Goal: Check status: Check status

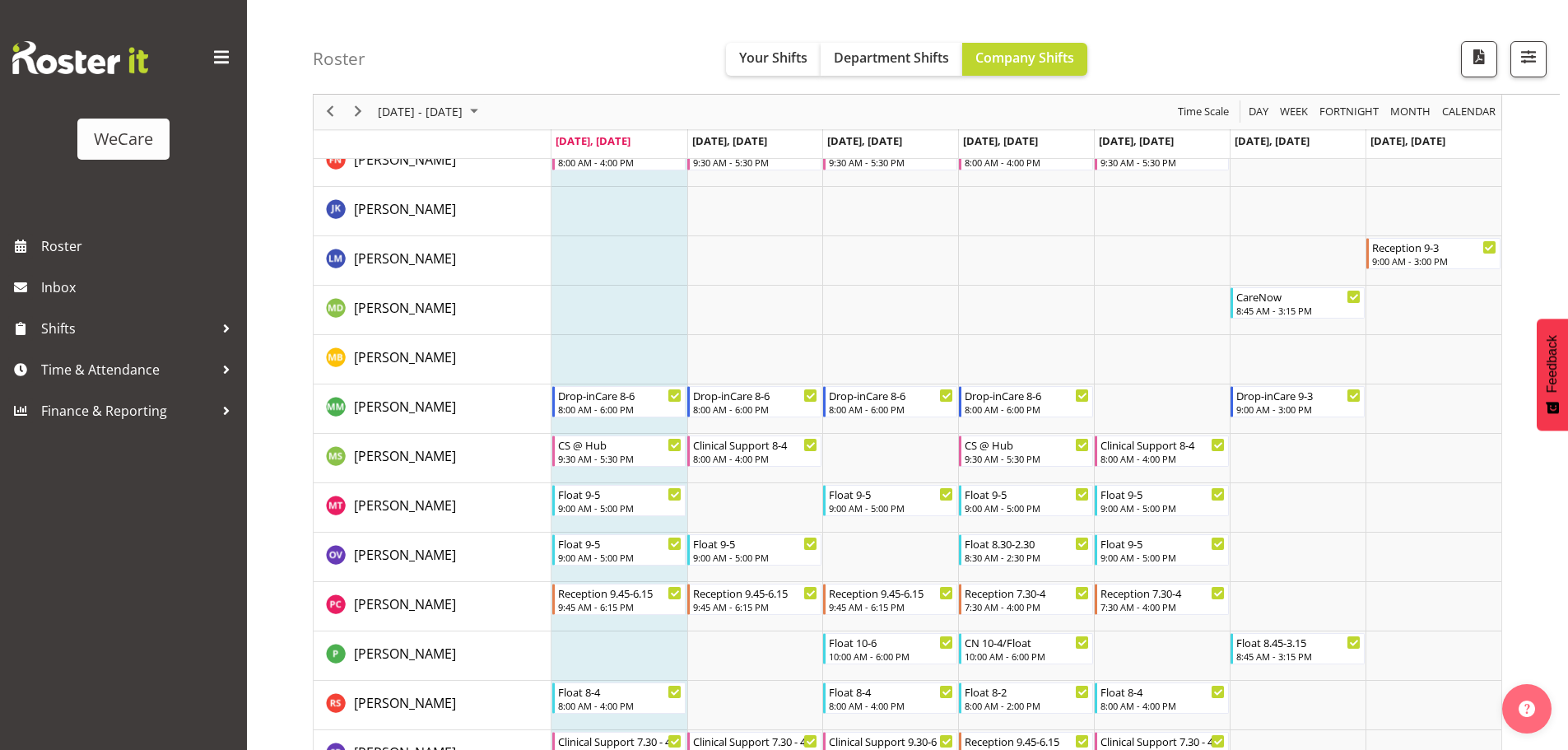
scroll to position [4339, 0]
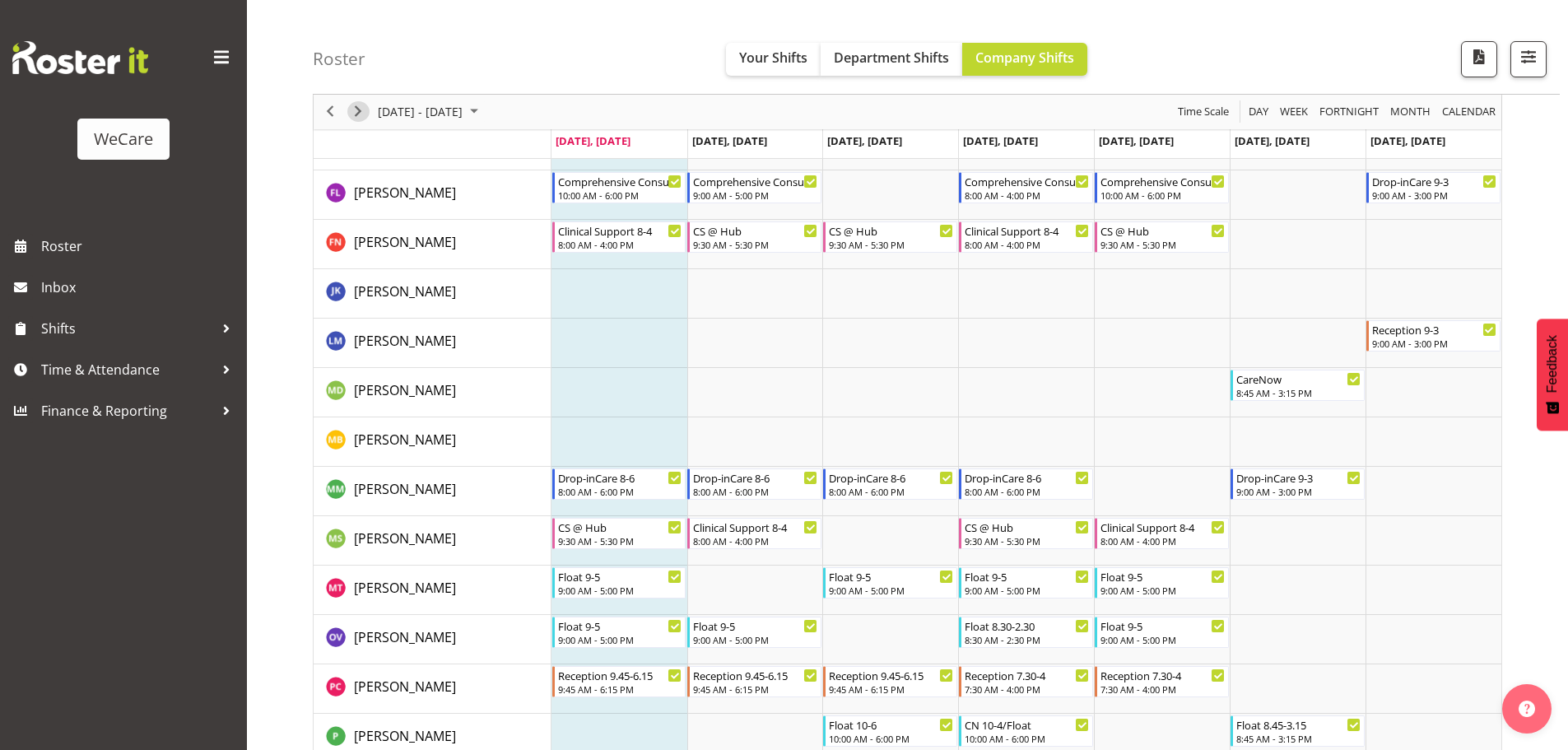
click at [368, 112] on button "Next" at bounding box center [358, 112] width 22 height 21
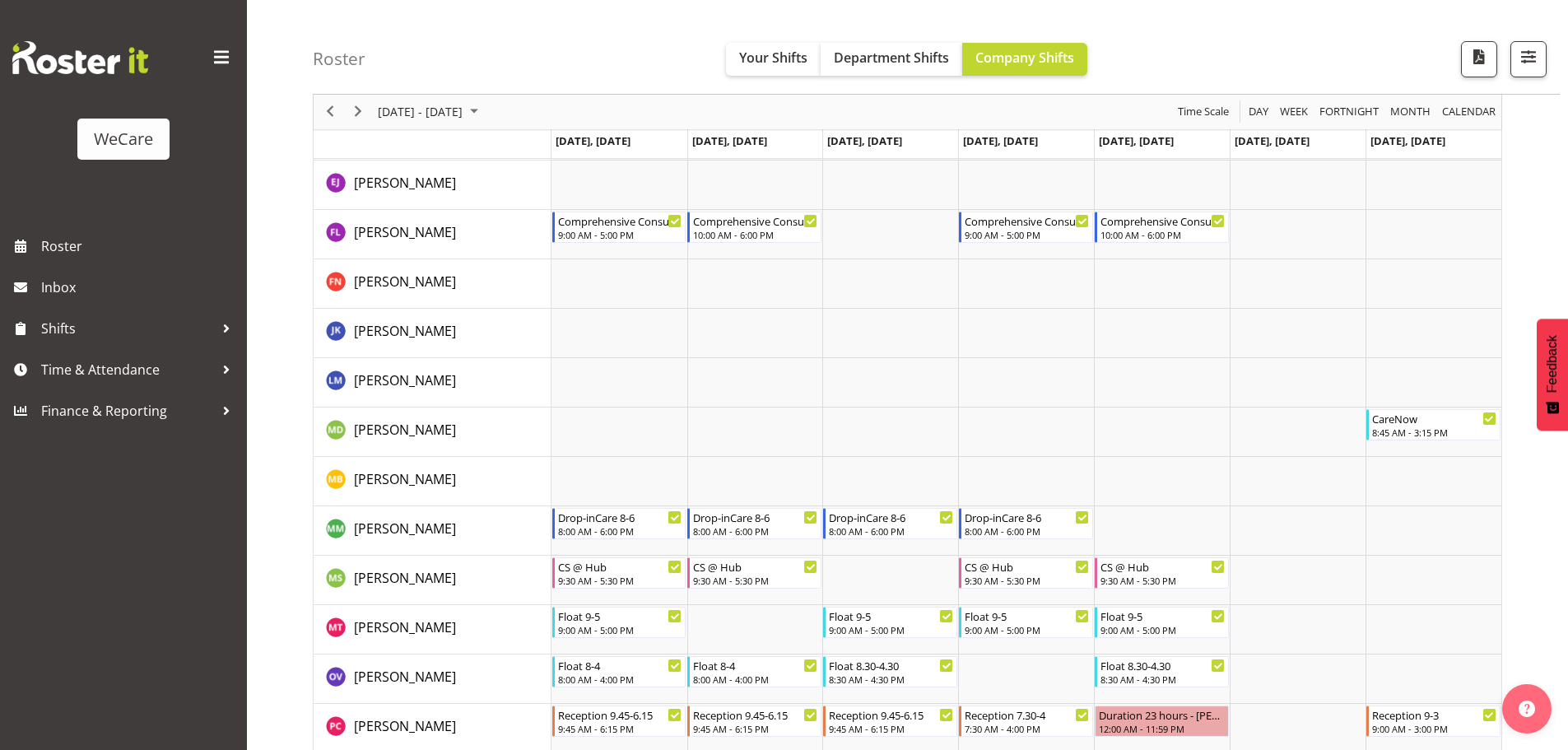
scroll to position [4174, 0]
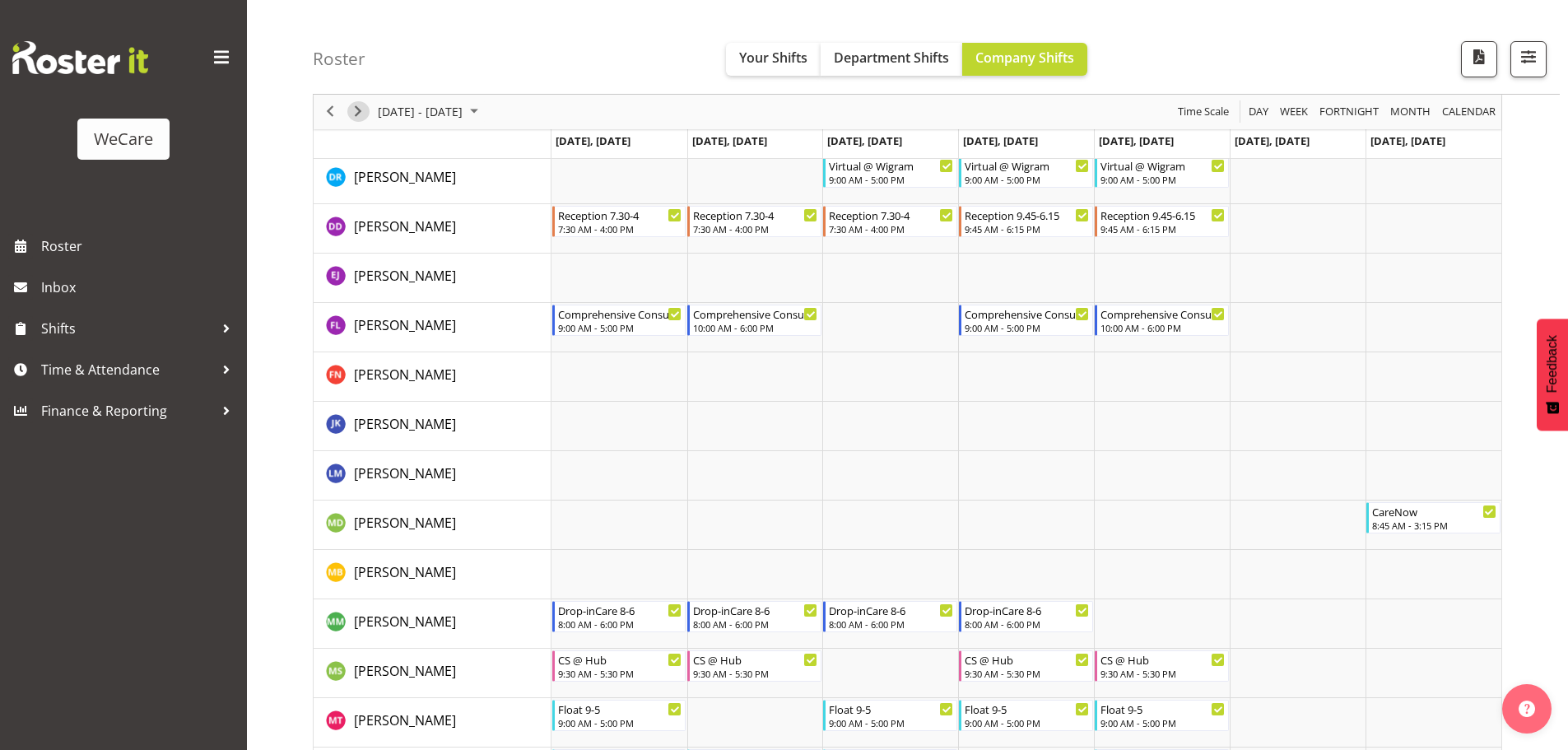
click at [365, 113] on span "Next" at bounding box center [358, 112] width 20 height 21
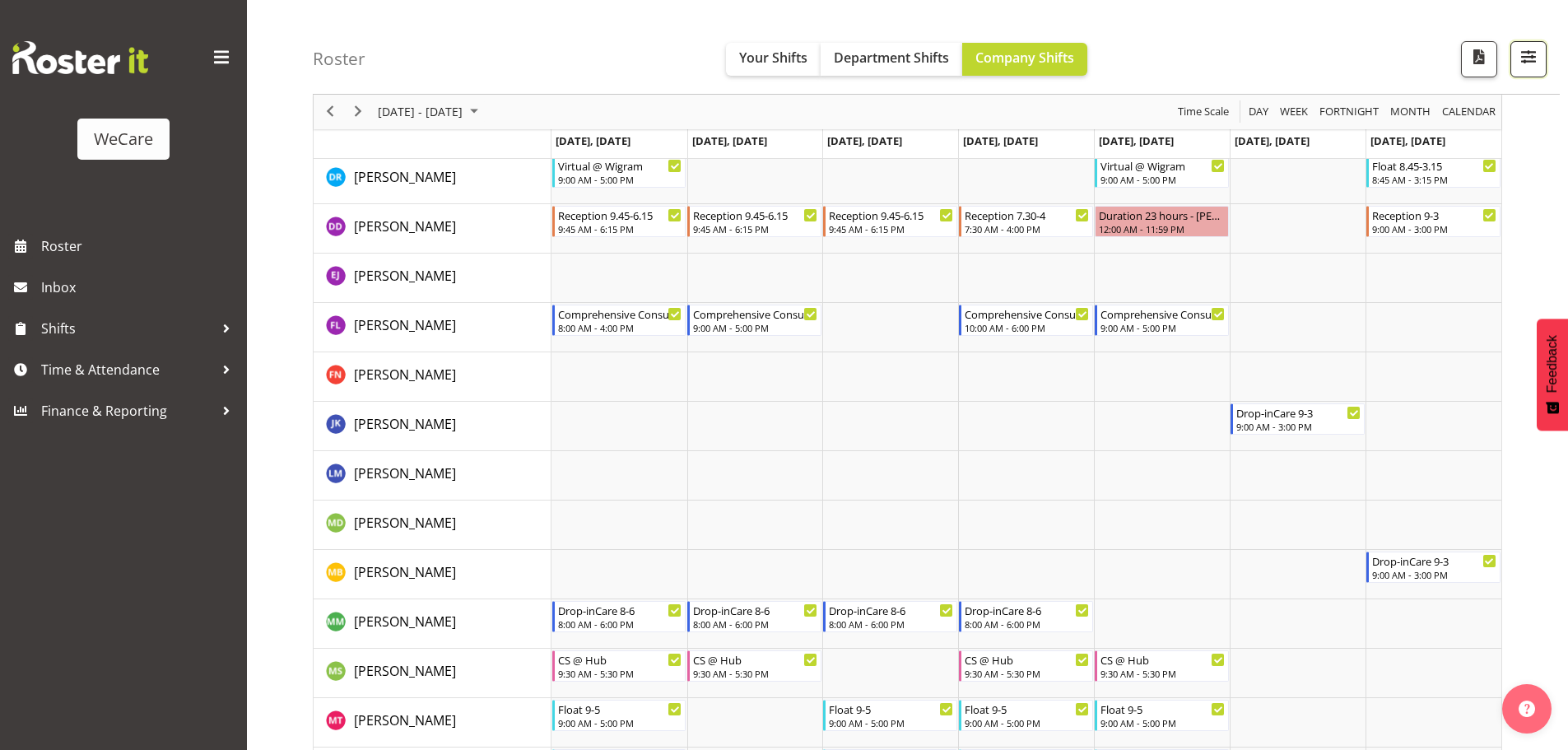
click at [1513, 63] on button "button" at bounding box center [1528, 59] width 37 height 37
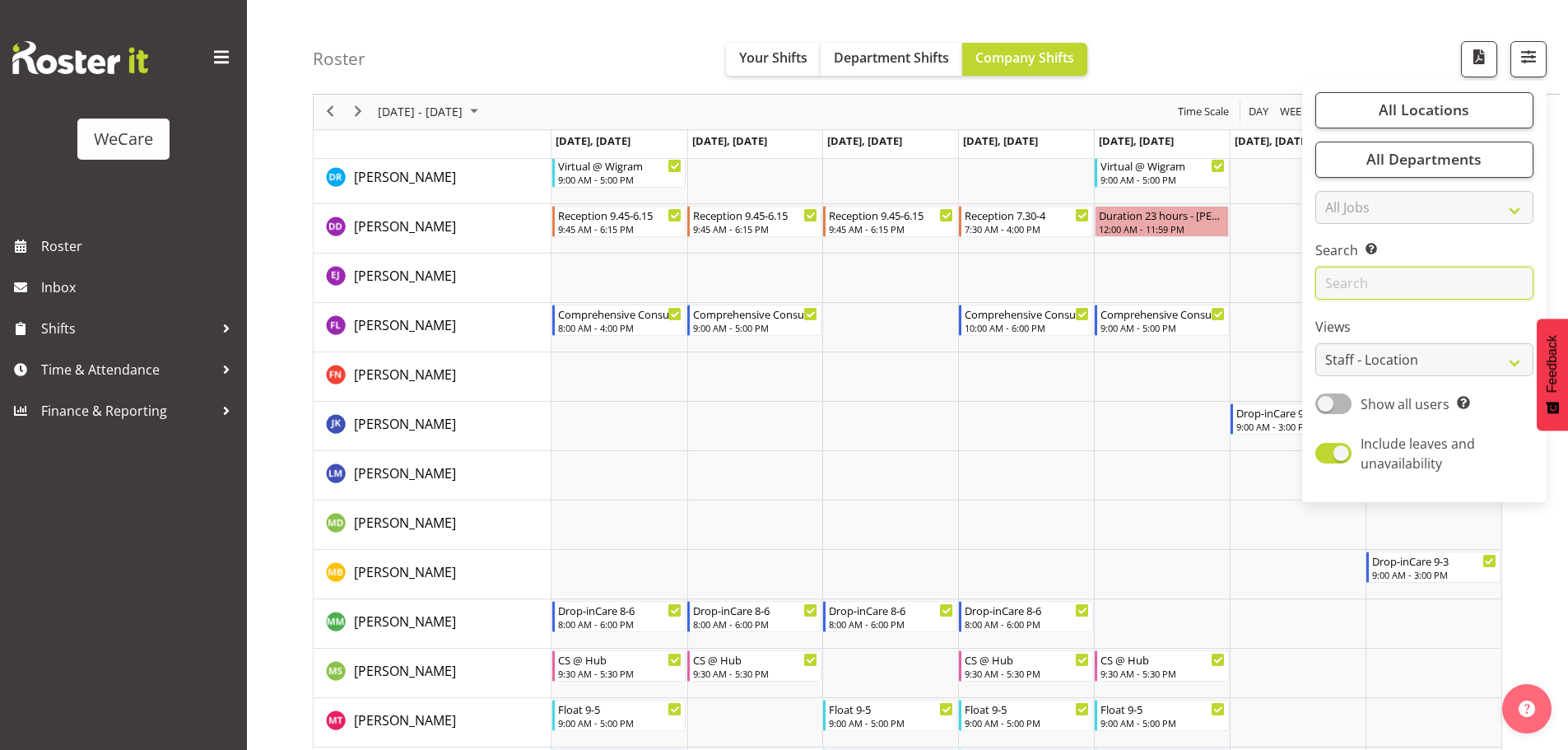
click at [1406, 288] on input "text" at bounding box center [1424, 283] width 218 height 33
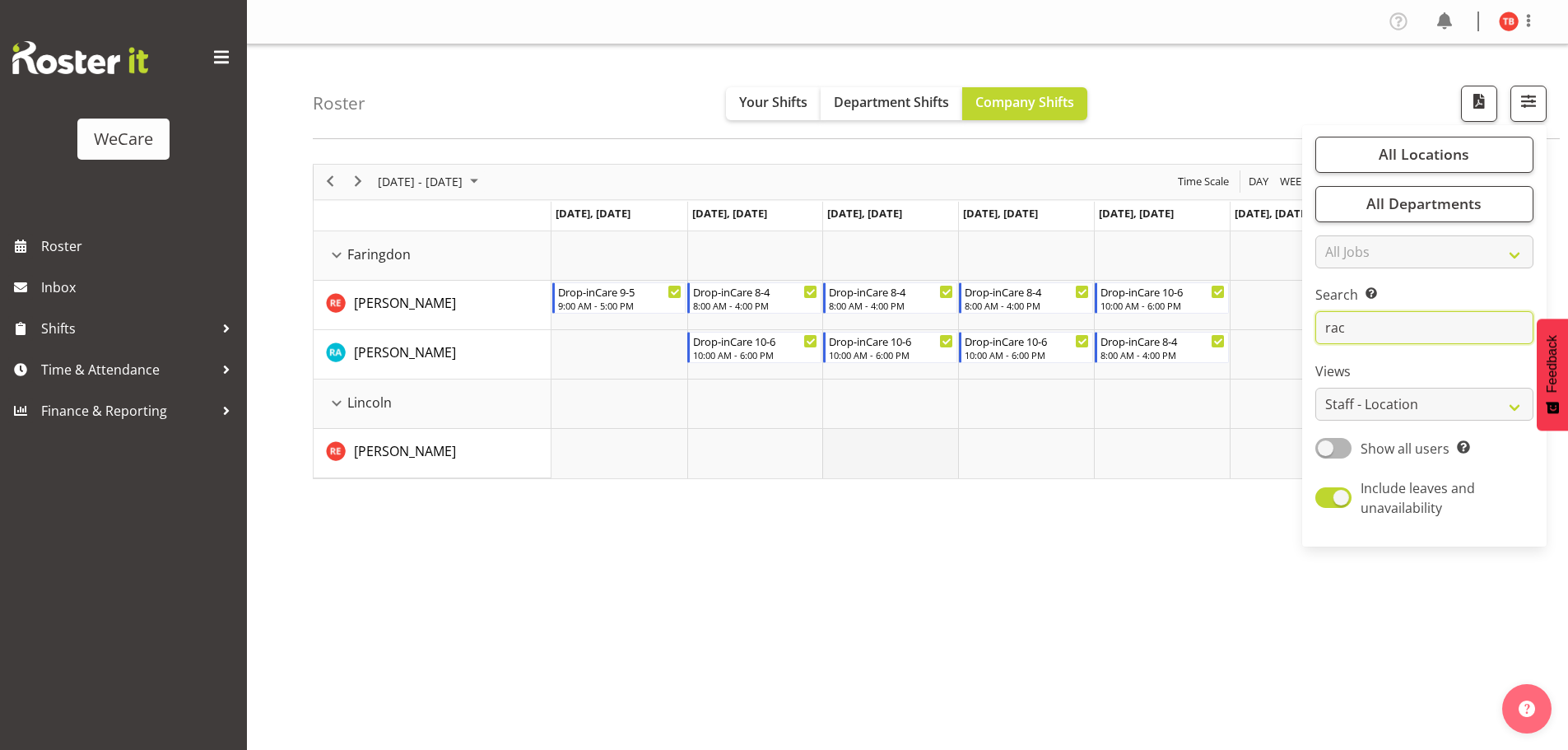
type input "rac"
click at [869, 453] on td "Timeline Week of October 13, 2025" at bounding box center [890, 454] width 136 height 50
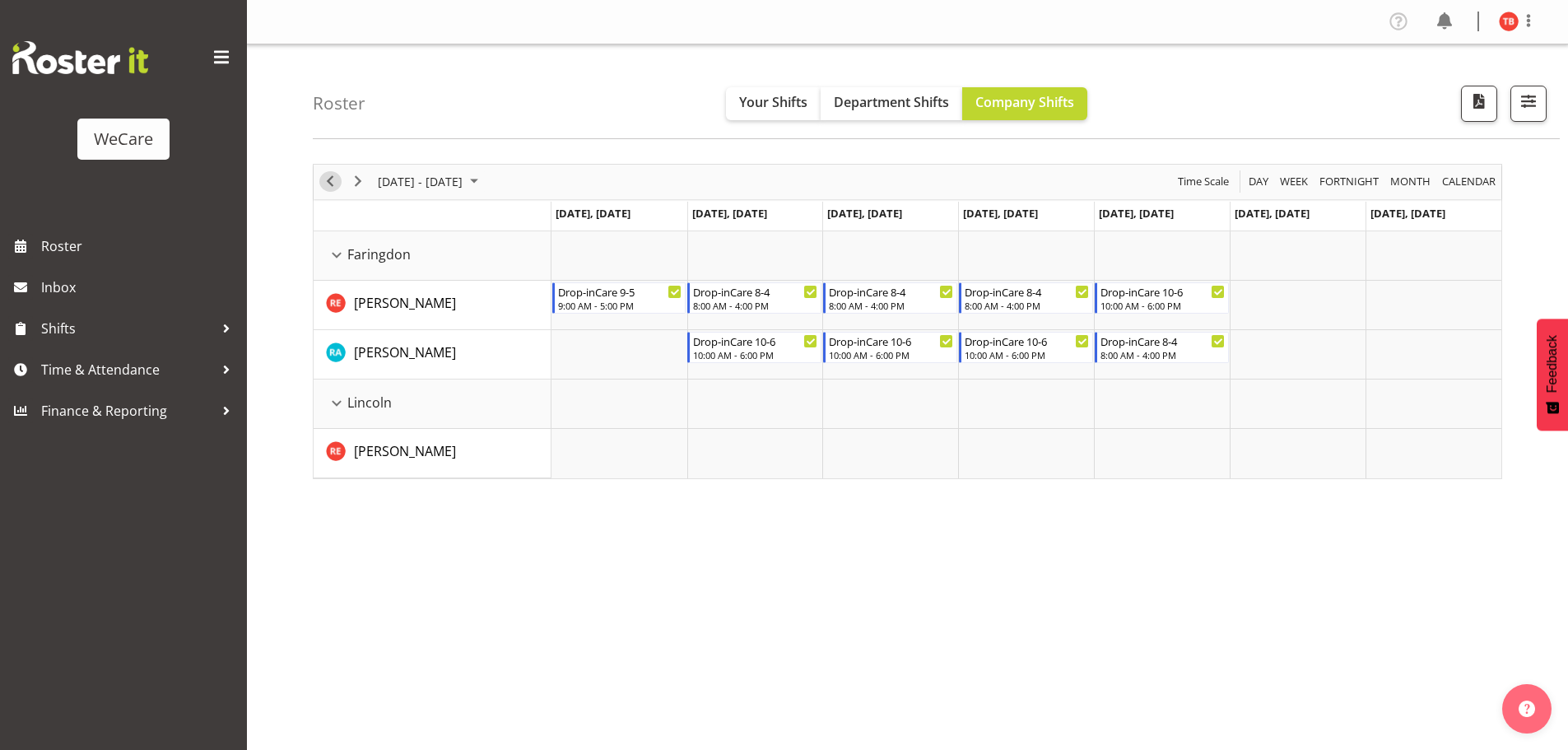
click at [333, 173] on span "Previous" at bounding box center [330, 181] width 20 height 21
click at [328, 174] on span "Previous" at bounding box center [330, 181] width 20 height 21
